Goal: Information Seeking & Learning: Learn about a topic

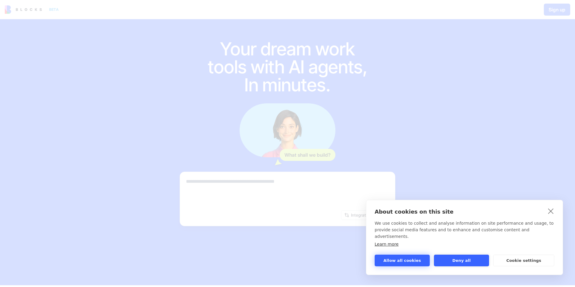
click at [412, 260] on button "Allow all cookies" at bounding box center [402, 261] width 55 height 12
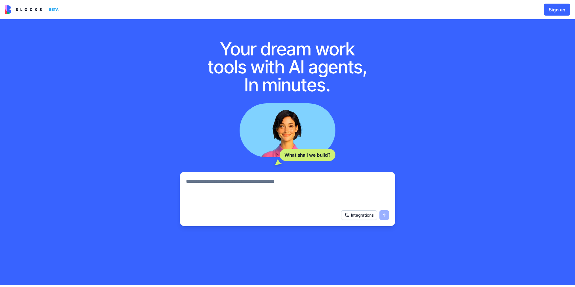
click at [25, 7] on img at bounding box center [23, 9] width 37 height 8
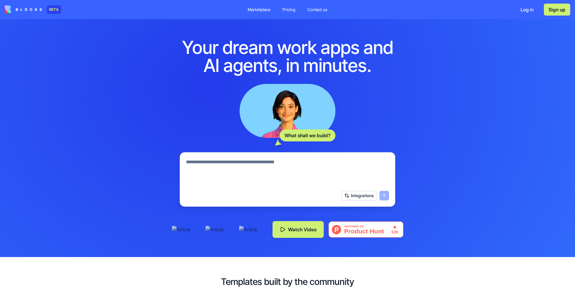
click at [289, 11] on div "Pricing" at bounding box center [288, 10] width 13 height 6
click at [291, 165] on textarea at bounding box center [287, 172] width 203 height 29
click at [362, 198] on button "Integrations" at bounding box center [359, 196] width 36 height 10
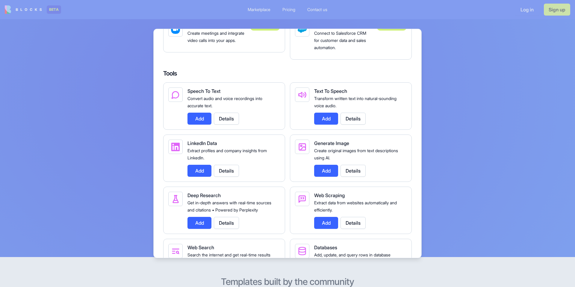
scroll to position [991, 0]
